Goal: Task Accomplishment & Management: Contribute content

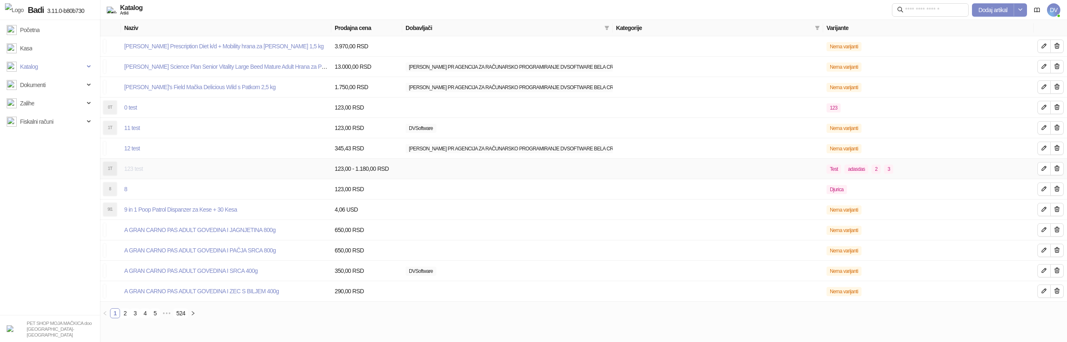
click at [131, 167] on link "123 test" at bounding box center [133, 168] width 19 height 7
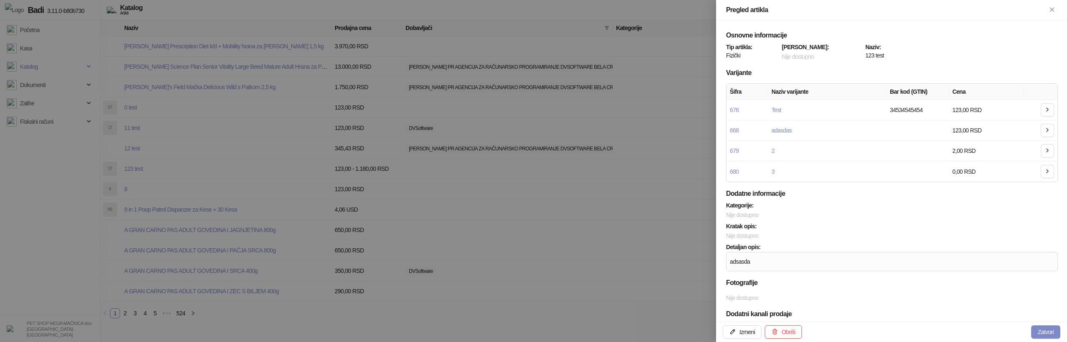
click at [220, 217] on div at bounding box center [533, 171] width 1067 height 342
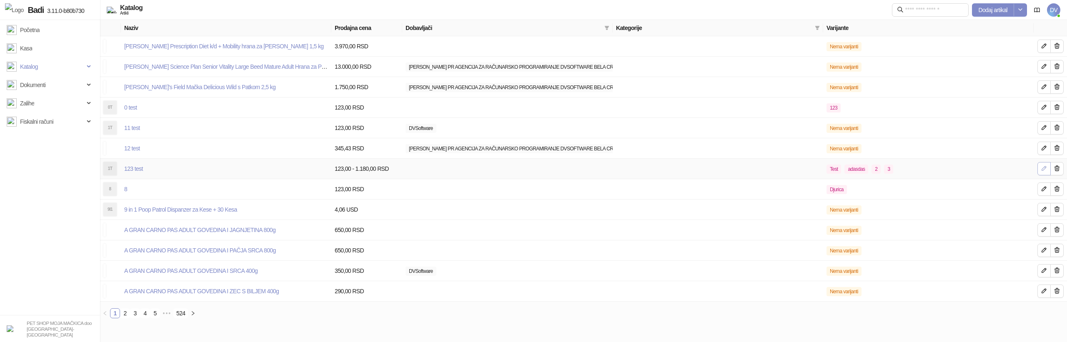
click at [729, 169] on icon "button" at bounding box center [1044, 168] width 7 height 7
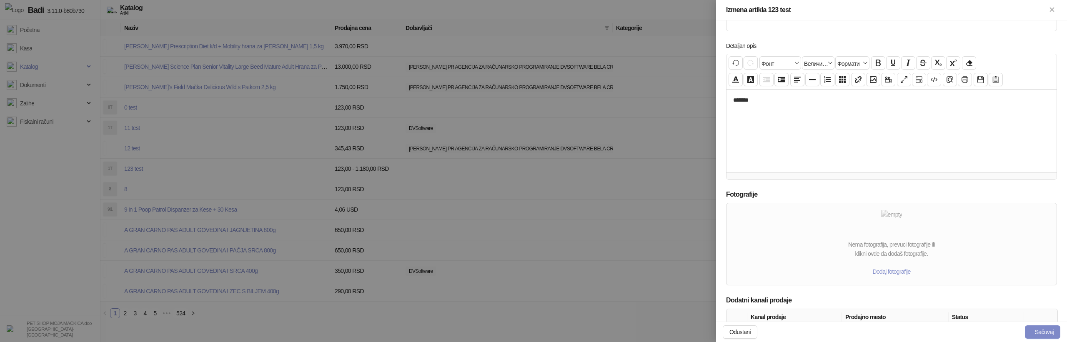
scroll to position [330, 0]
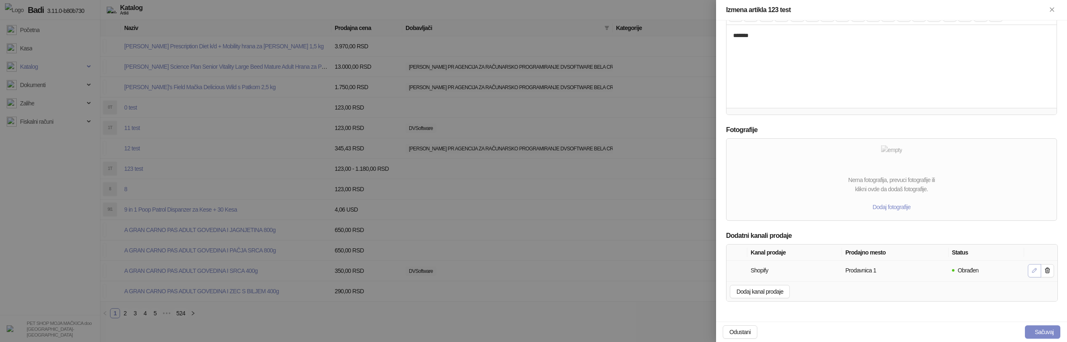
click at [729, 271] on icon "button" at bounding box center [1034, 270] width 4 height 4
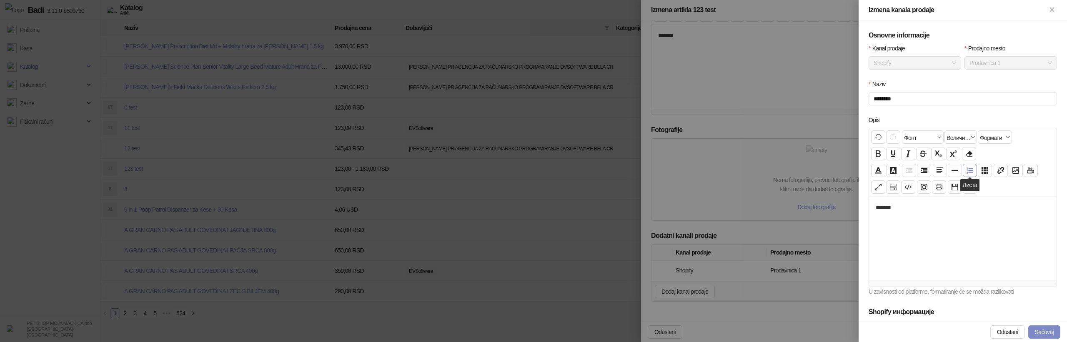
scroll to position [223, 0]
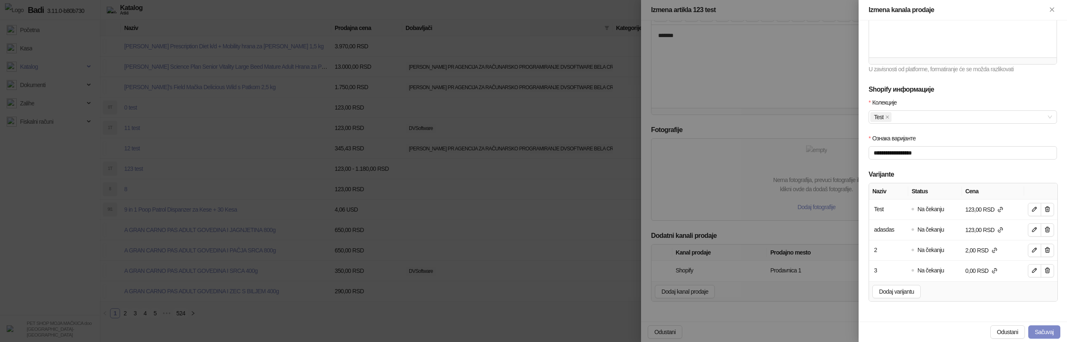
click at [729, 216] on div at bounding box center [533, 171] width 1067 height 342
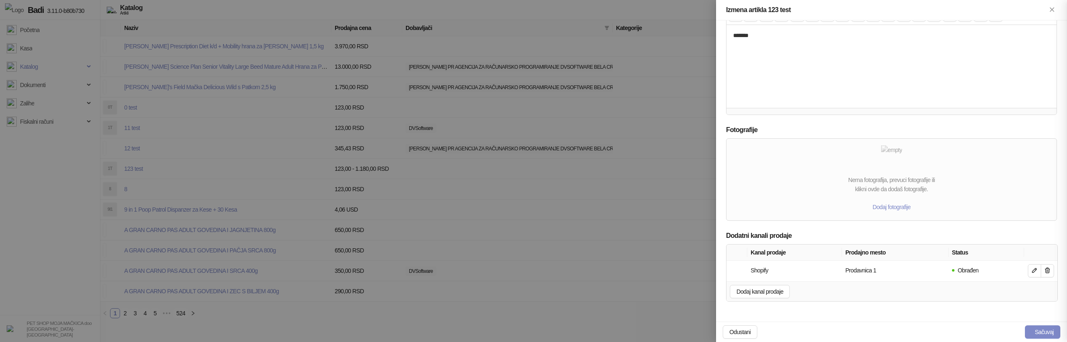
scroll to position [138, 0]
click at [729, 269] on icon "button" at bounding box center [1047, 270] width 5 height 5
click at [729, 288] on span "Dodaj kanal prodaje" at bounding box center [892, 303] width 47 height 7
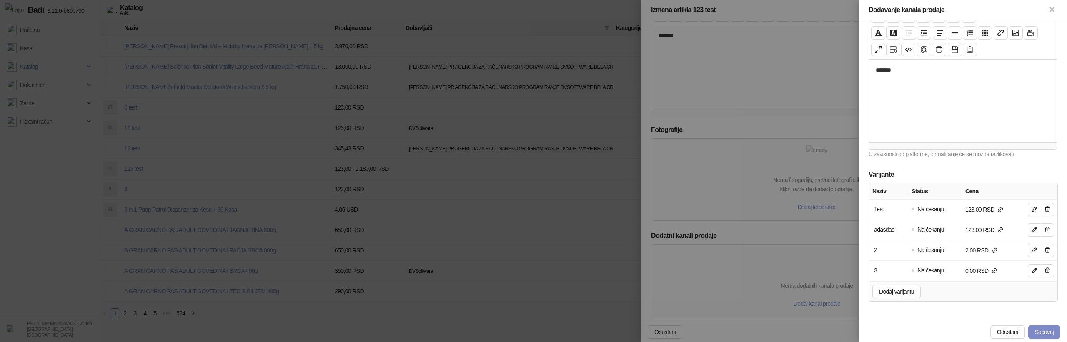
scroll to position [0, 0]
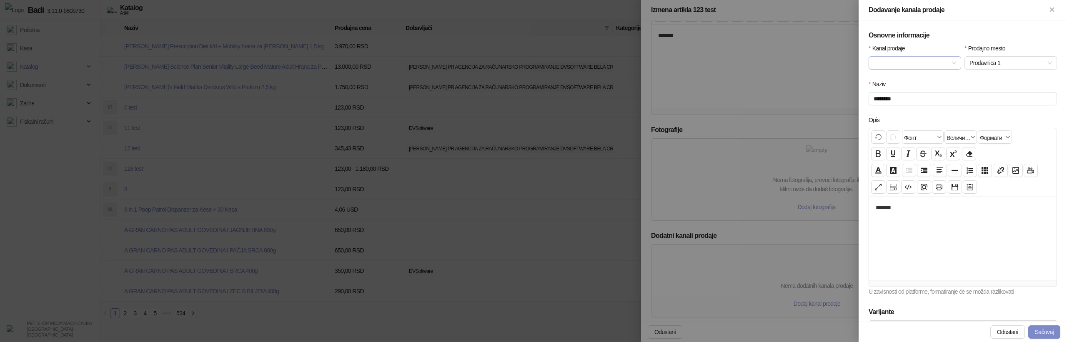
click at [729, 62] on input "Kanal prodaje" at bounding box center [911, 63] width 75 height 13
click at [729, 172] on div "Shopify" at bounding box center [914, 172] width 79 height 9
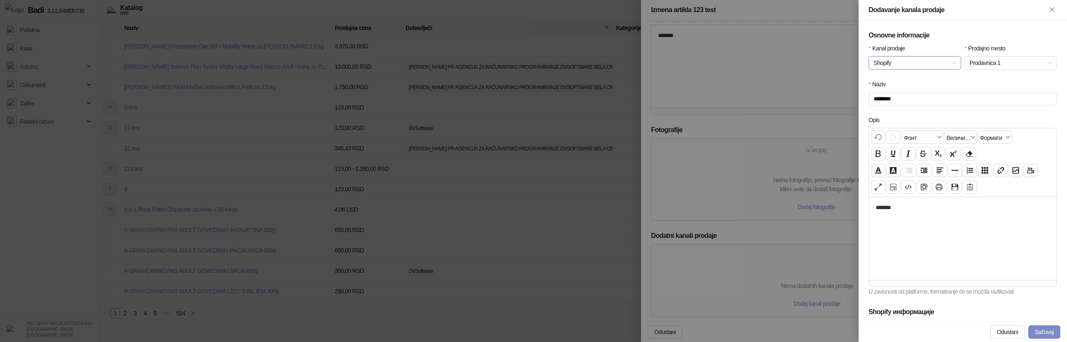
scroll to position [223, 0]
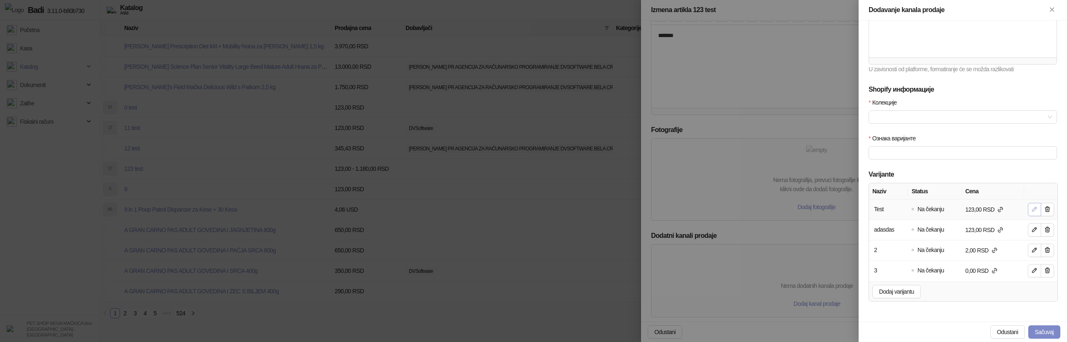
click at [729, 206] on span "button" at bounding box center [1034, 210] width 7 height 8
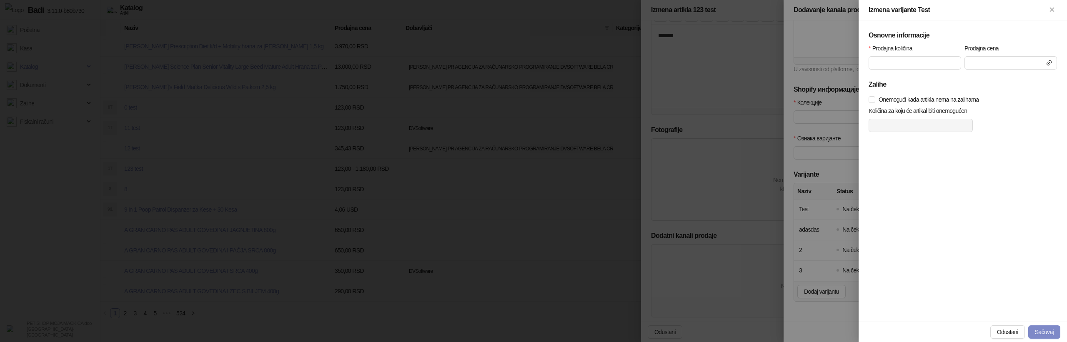
click at [729, 154] on div at bounding box center [533, 171] width 1067 height 342
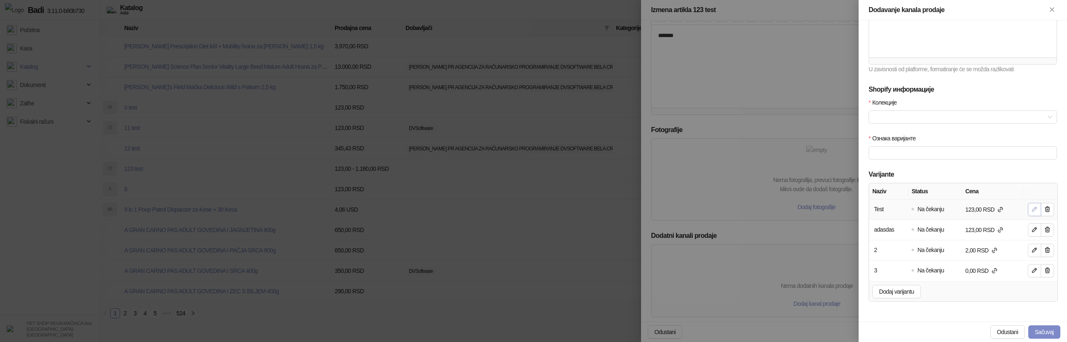
click at [729, 209] on icon "button" at bounding box center [1034, 209] width 7 height 7
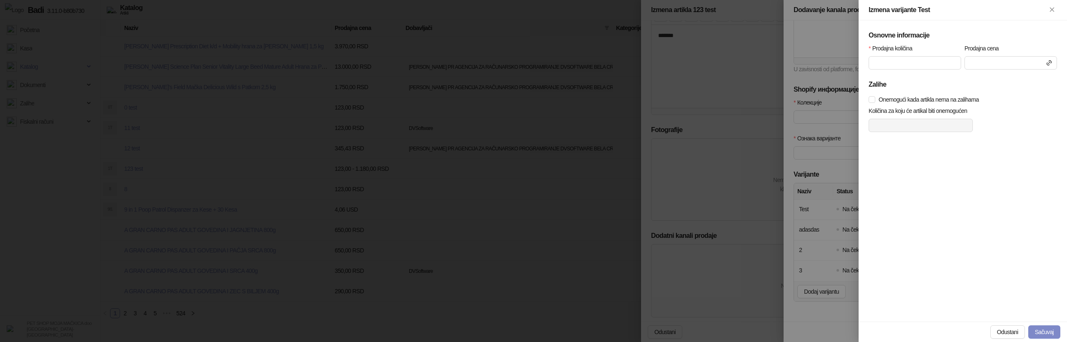
click at [729, 100] on div at bounding box center [533, 171] width 1067 height 342
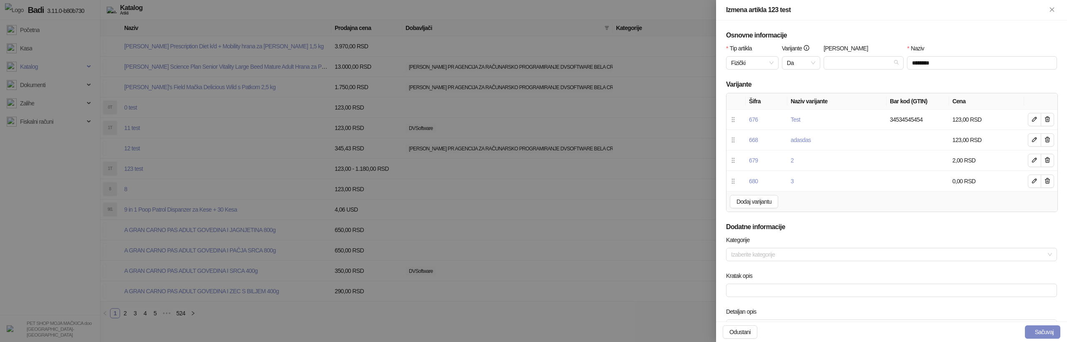
click at [548, 58] on div at bounding box center [533, 171] width 1067 height 342
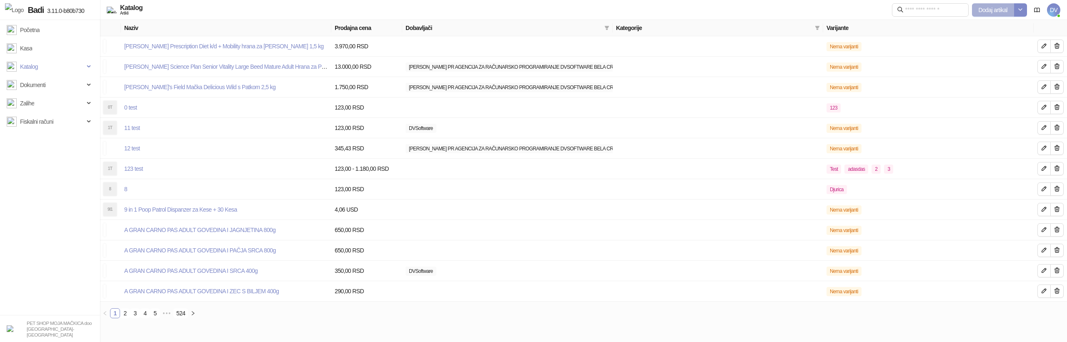
click at [729, 7] on span "Dodaj artikal" at bounding box center [993, 10] width 29 height 7
click at [729, 11] on span "Dodaj artikal" at bounding box center [993, 10] width 29 height 7
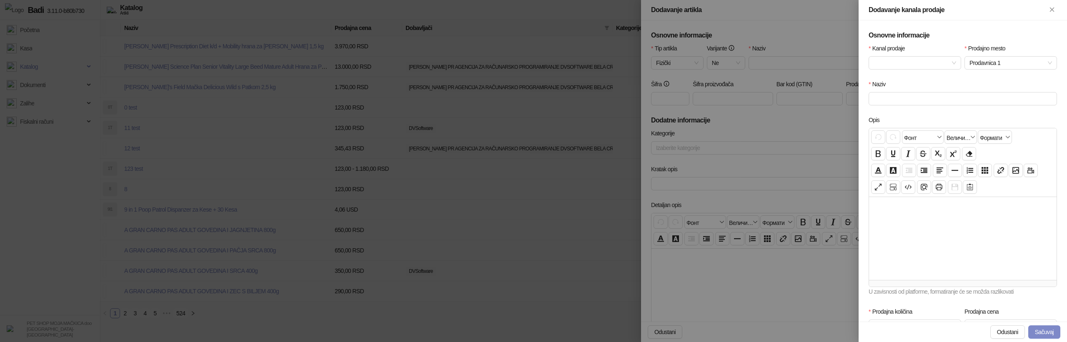
click at [729, 212] on div at bounding box center [533, 171] width 1067 height 342
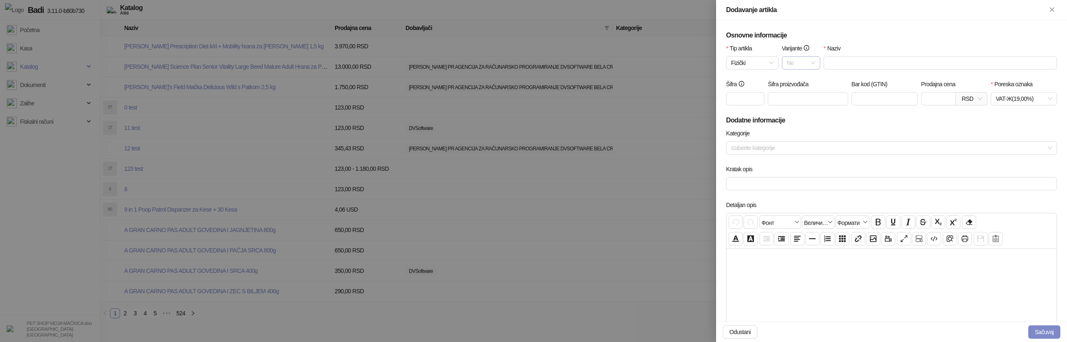
click at [729, 68] on span "Ne" at bounding box center [801, 63] width 28 height 13
click at [729, 89] on div "Da" at bounding box center [801, 92] width 25 height 9
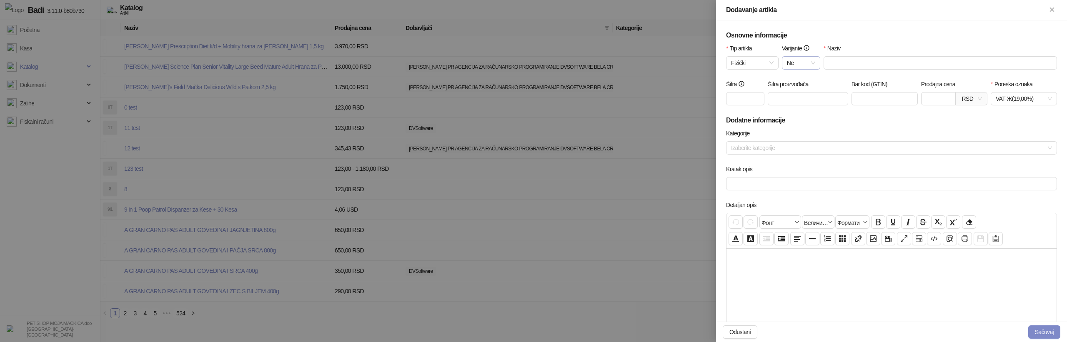
click at [816, 60] on div "Ne" at bounding box center [801, 62] width 38 height 13
click at [807, 90] on div "Da" at bounding box center [801, 92] width 25 height 9
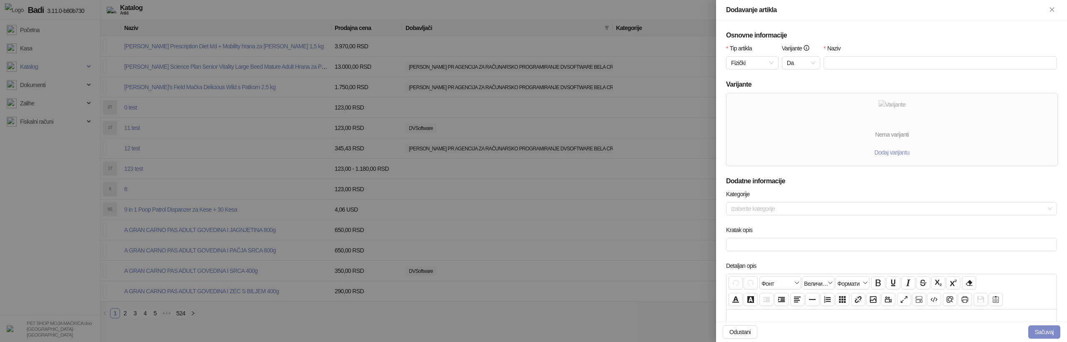
scroll to position [300, 0]
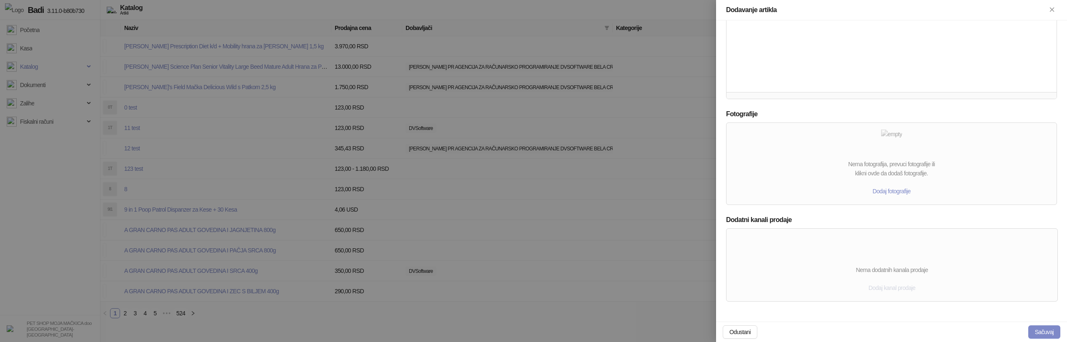
click at [896, 287] on span "Dodaj kanal prodaje" at bounding box center [892, 288] width 47 height 7
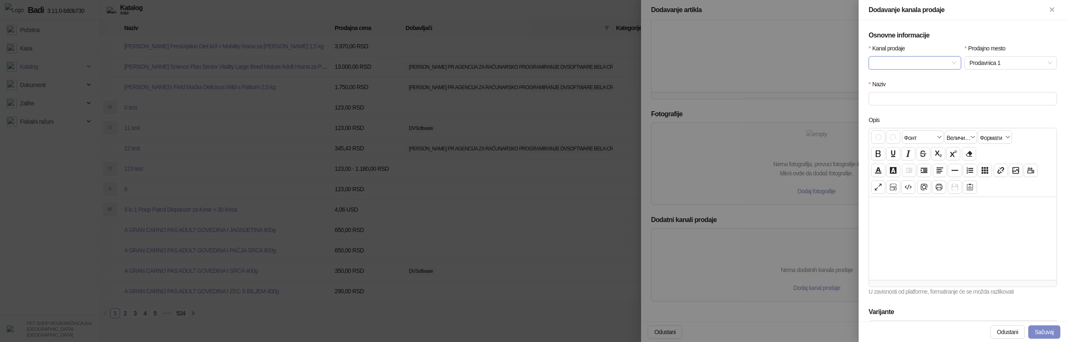
click at [331, 215] on div at bounding box center [533, 171] width 1067 height 342
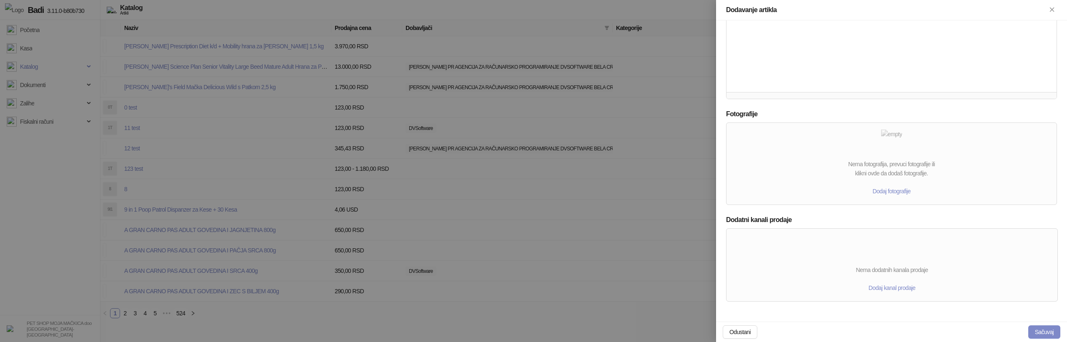
click at [308, 203] on div at bounding box center [533, 171] width 1067 height 342
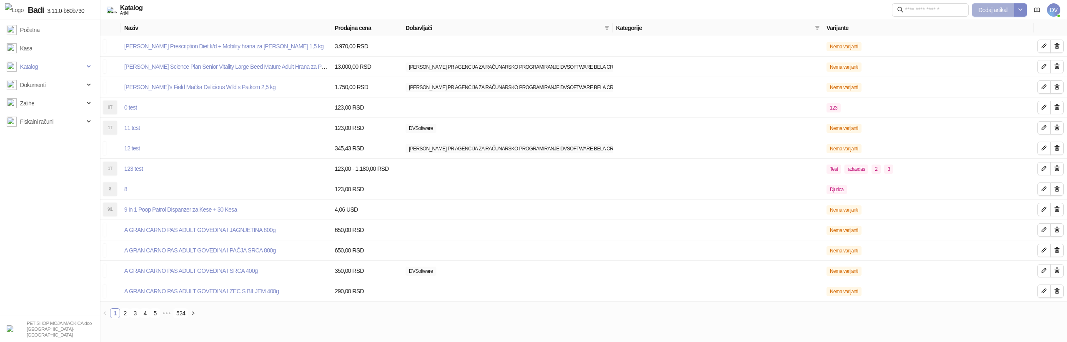
click at [992, 13] on span "Dodaj artikal" at bounding box center [993, 10] width 29 height 7
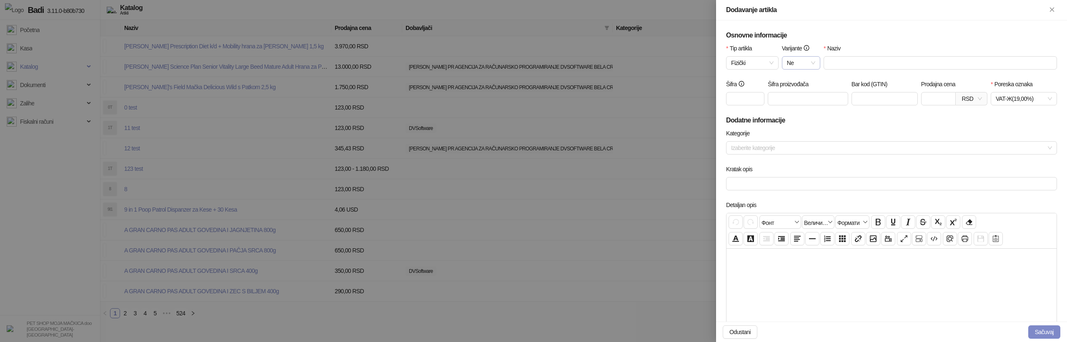
click at [804, 62] on span "Ne" at bounding box center [801, 63] width 28 height 13
click at [798, 94] on div "Da" at bounding box center [801, 92] width 25 height 9
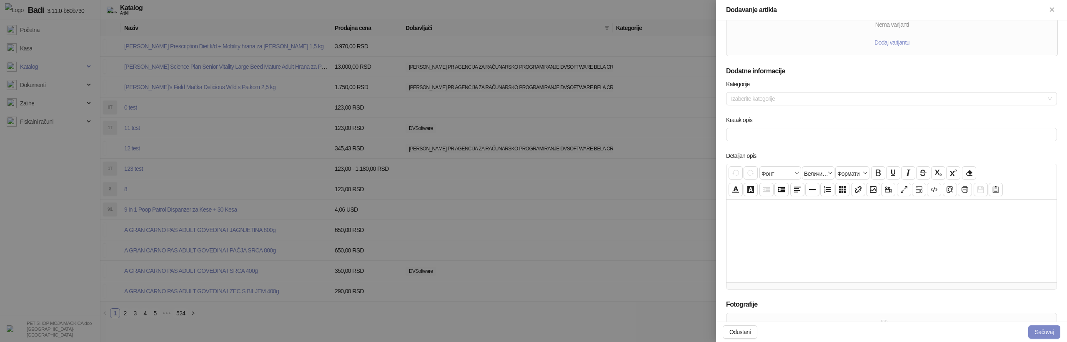
scroll to position [300, 0]
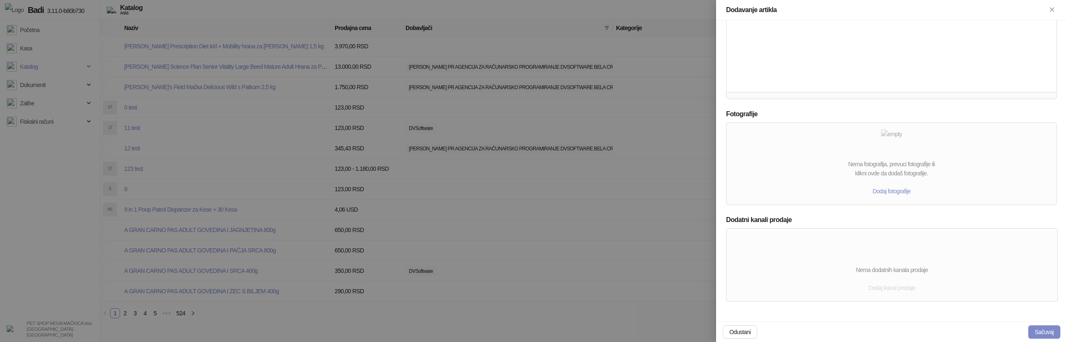
click at [902, 288] on span "Dodaj kanal prodaje" at bounding box center [892, 288] width 47 height 7
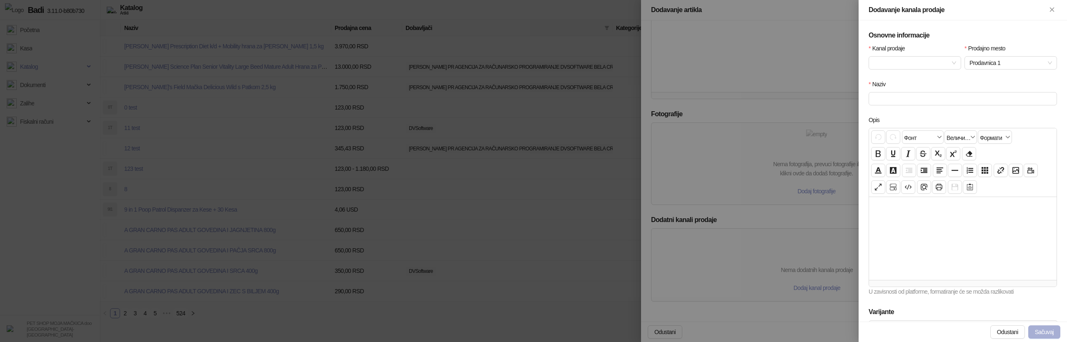
scroll to position [92, 0]
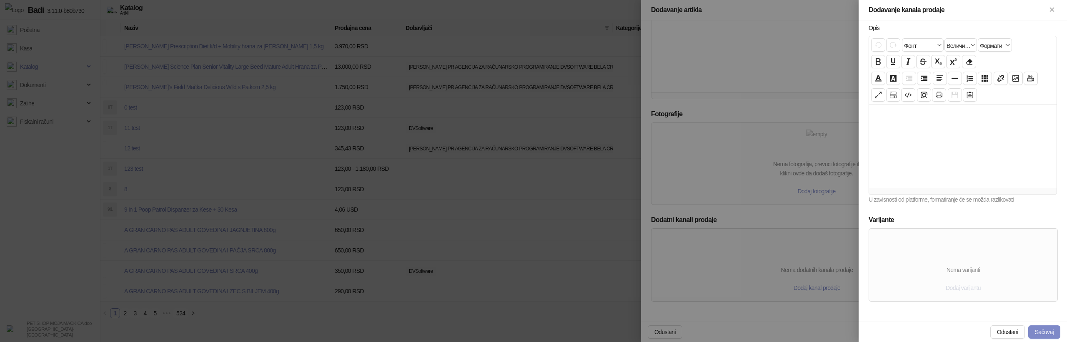
click at [966, 290] on span "Dodaj varijantu" at bounding box center [963, 288] width 35 height 7
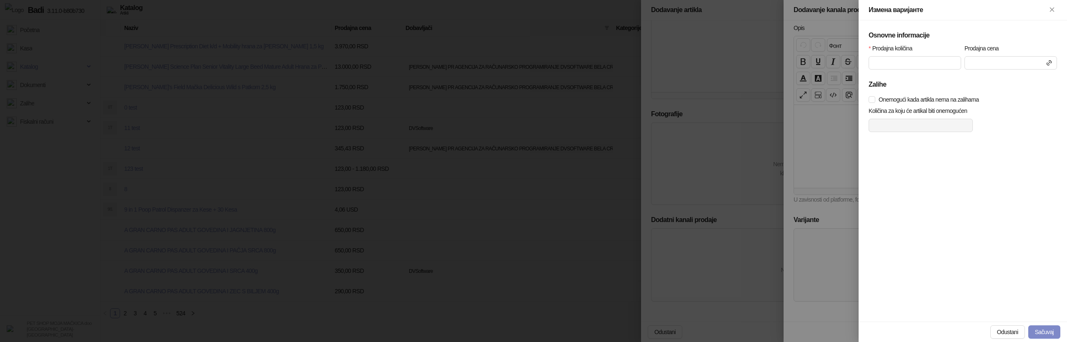
click at [817, 161] on div at bounding box center [533, 171] width 1067 height 342
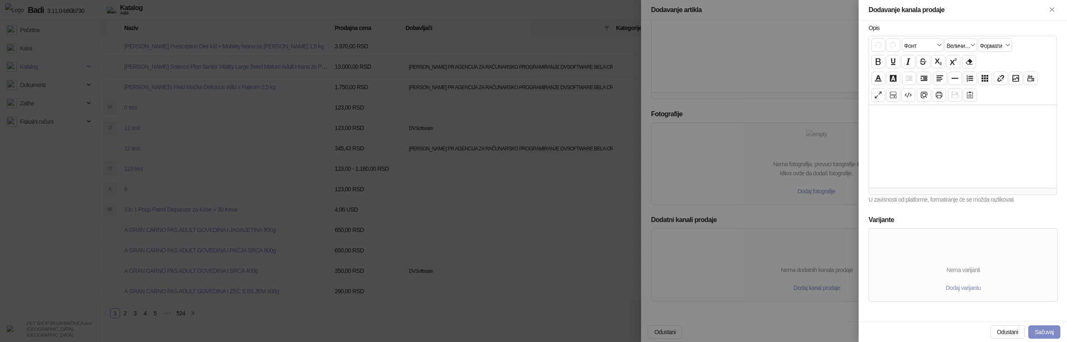
click at [681, 251] on div at bounding box center [533, 171] width 1067 height 342
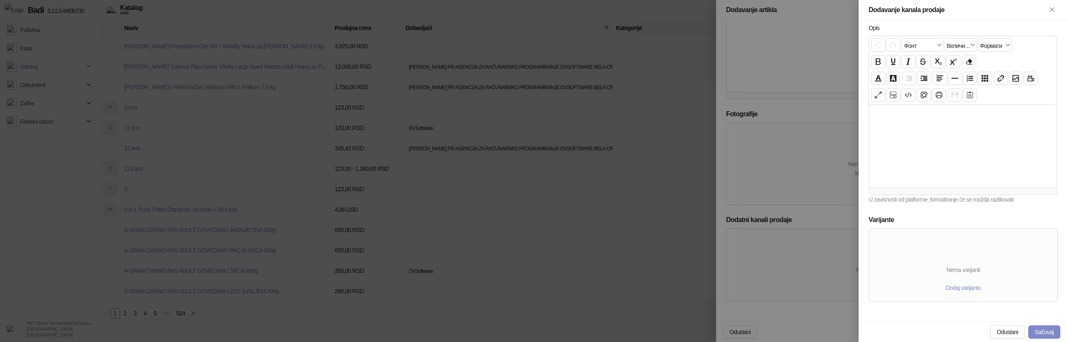
scroll to position [0, 0]
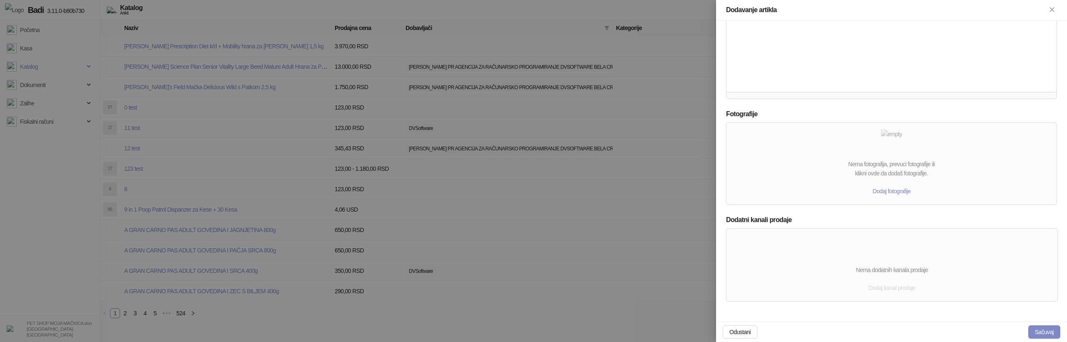
click at [894, 285] on span "Dodaj kanal prodaje" at bounding box center [892, 288] width 47 height 7
click at [610, 247] on div at bounding box center [533, 171] width 1067 height 342
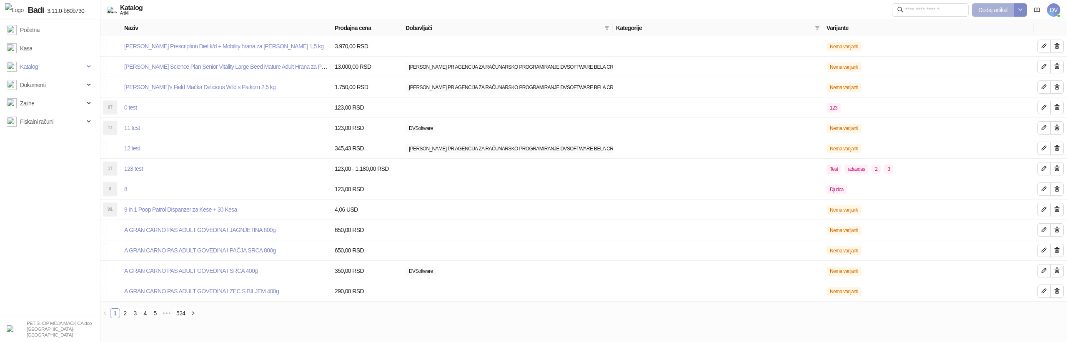
click at [988, 11] on span "Dodaj artikal" at bounding box center [993, 10] width 29 height 7
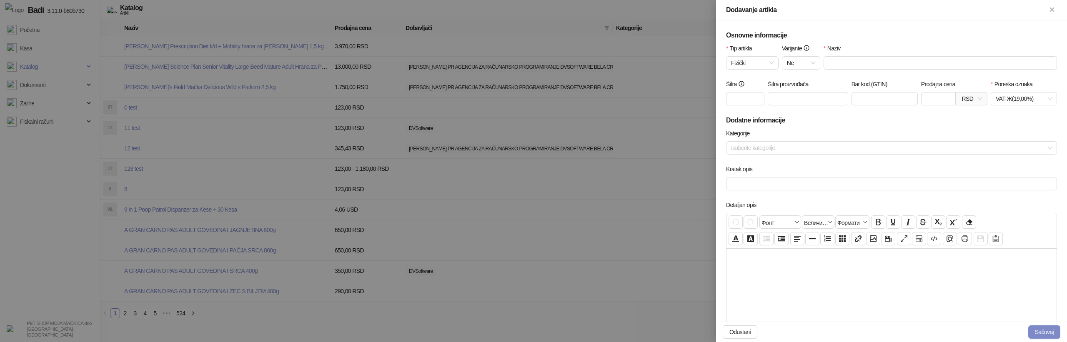
scroll to position [325, 0]
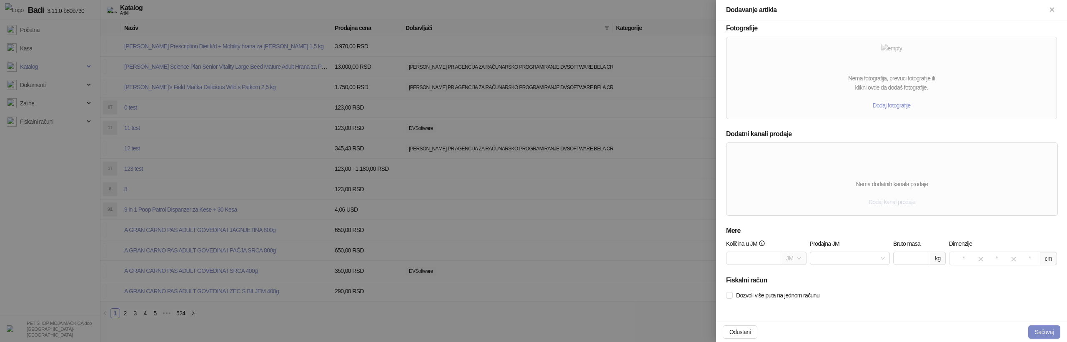
click at [906, 198] on button "Dodaj kanal prodaje" at bounding box center [892, 201] width 60 height 13
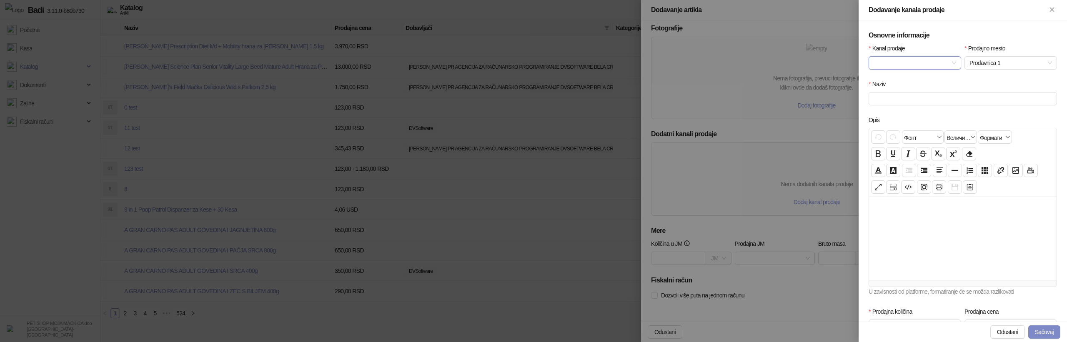
click at [797, 163] on div at bounding box center [533, 171] width 1067 height 342
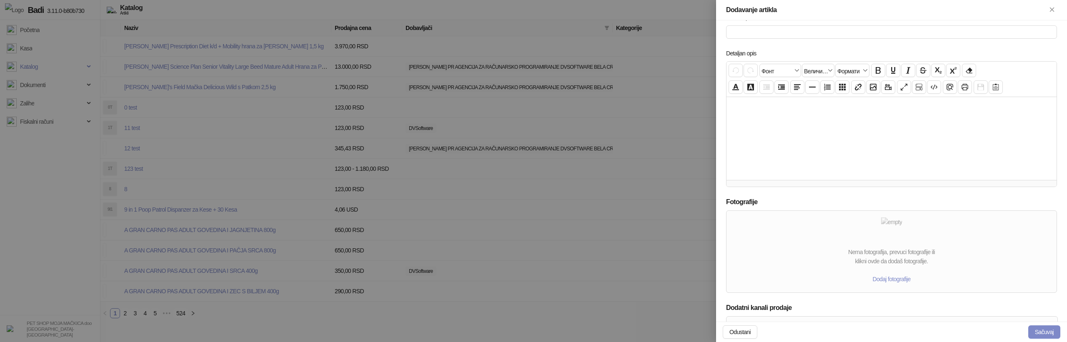
scroll to position [0, 0]
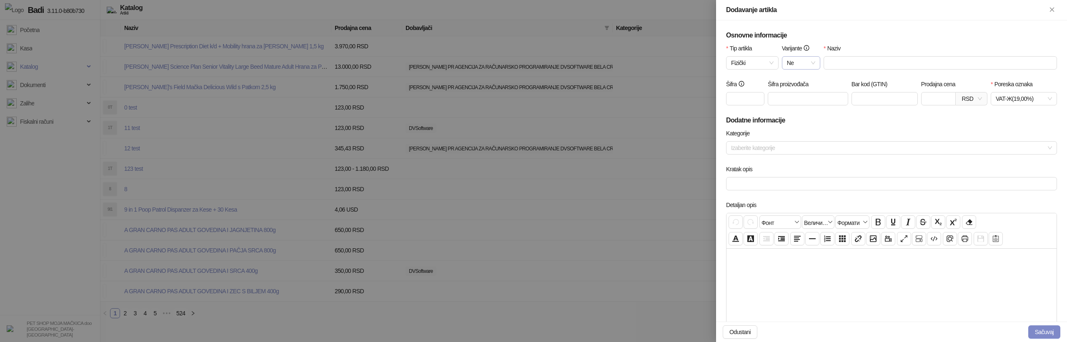
click at [800, 58] on span "Ne" at bounding box center [801, 63] width 28 height 13
click at [796, 90] on div "Da" at bounding box center [801, 92] width 25 height 9
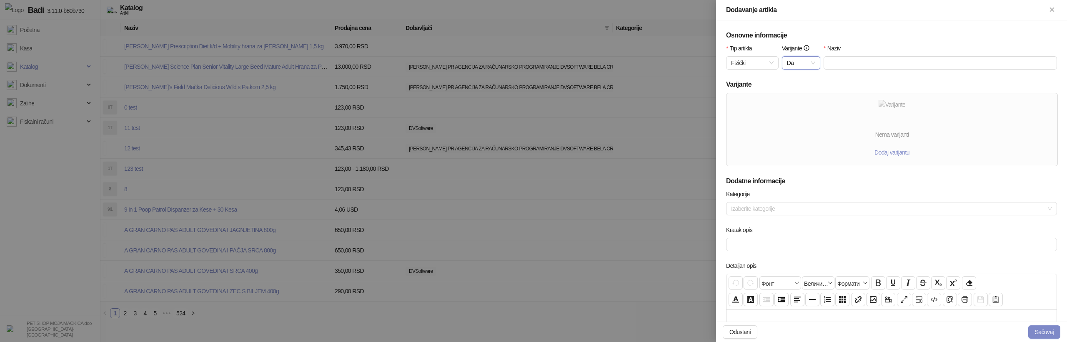
click at [766, 190] on div "Kategorije" at bounding box center [891, 196] width 331 height 13
